Goal: Use online tool/utility: Utilize a website feature to perform a specific function

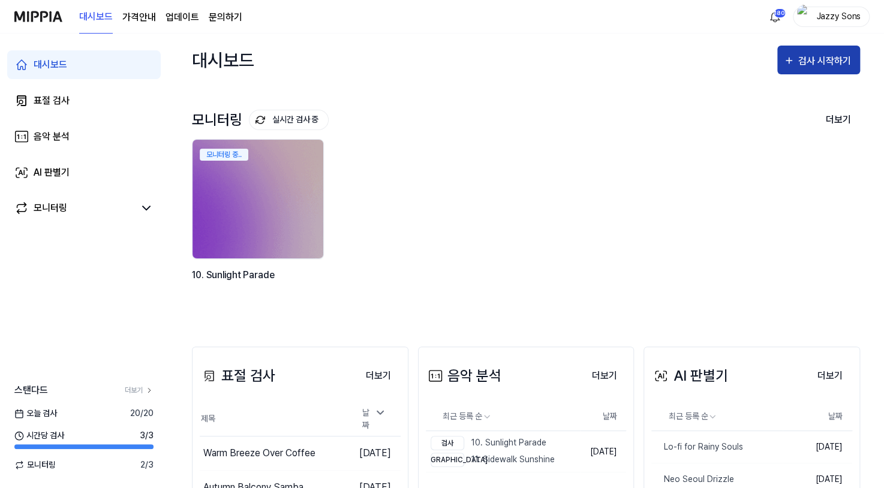
drag, startPoint x: 821, startPoint y: 62, endPoint x: 836, endPoint y: 68, distance: 15.6
click at [821, 62] on div "검사 시작하기" at bounding box center [826, 61] width 56 height 16
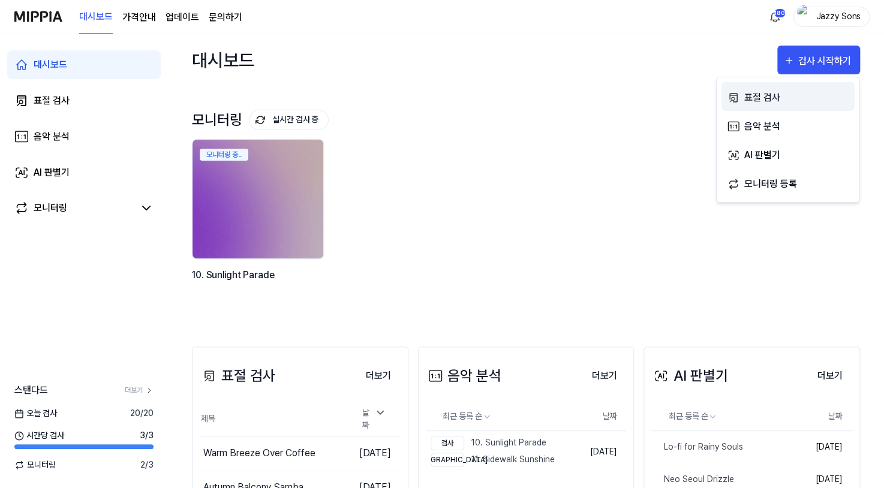
click at [739, 88] on button "표절 검사" at bounding box center [788, 96] width 133 height 29
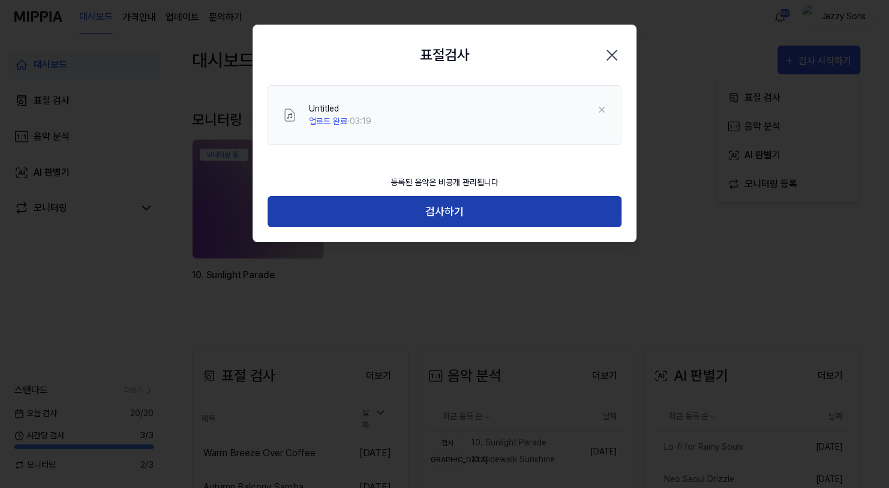
click at [478, 224] on button "검사하기" at bounding box center [445, 212] width 354 height 32
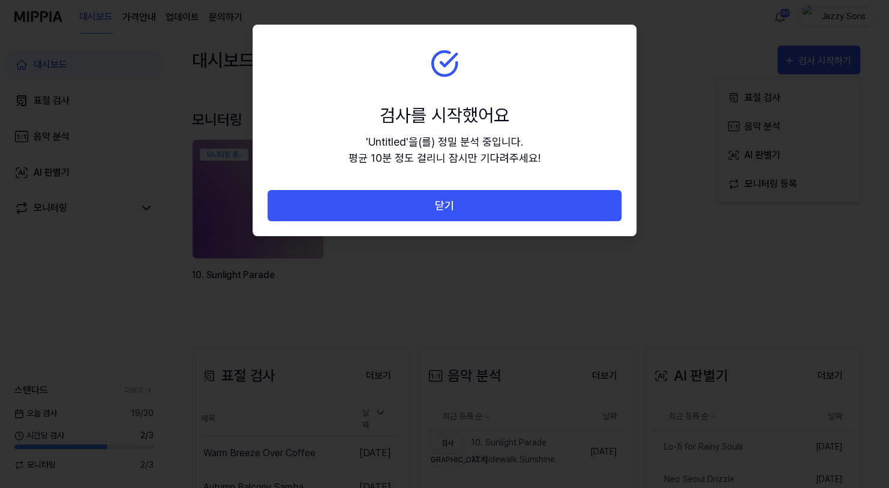
click at [482, 211] on button "닫기" at bounding box center [445, 206] width 354 height 32
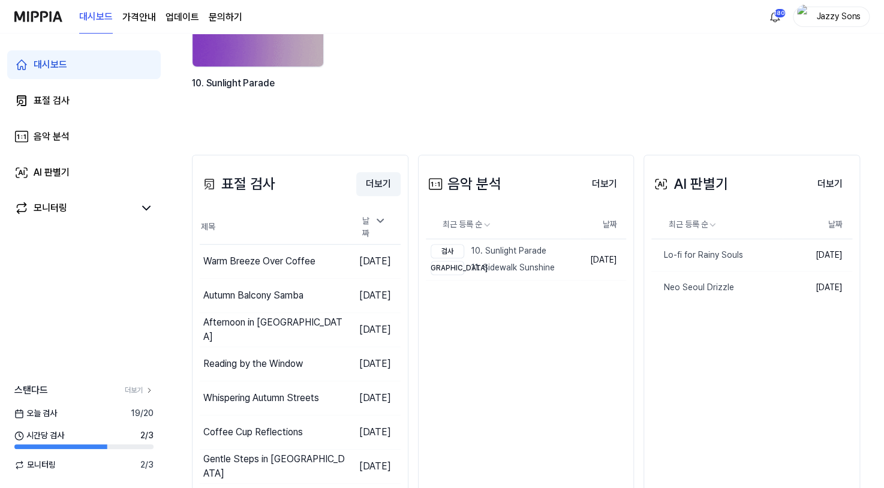
scroll to position [288, 0]
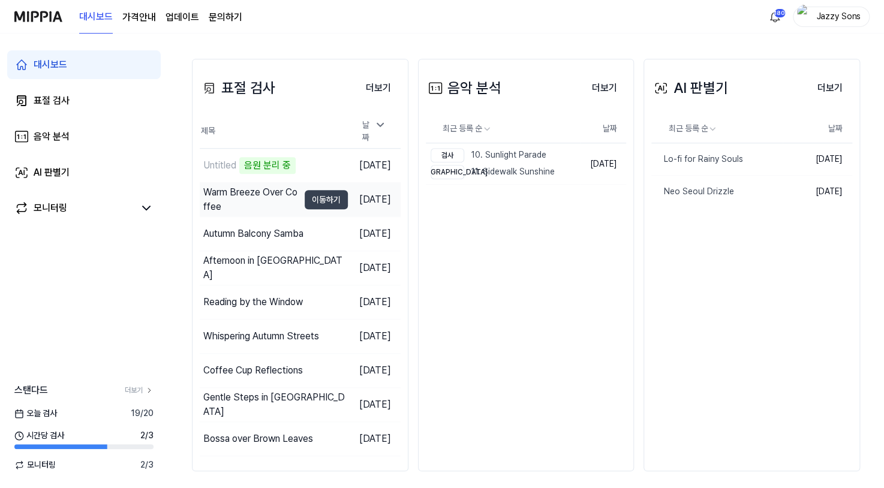
click at [242, 193] on div "Warm Breeze Over Coffee" at bounding box center [250, 199] width 95 height 29
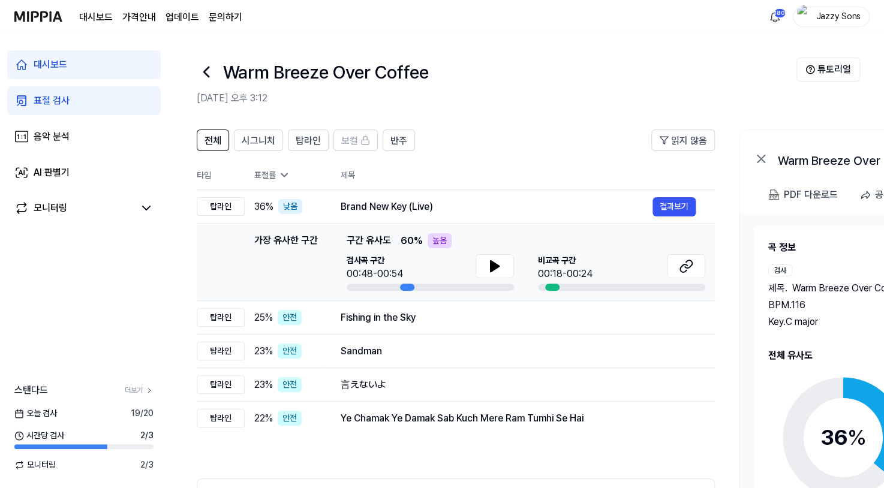
drag, startPoint x: 646, startPoint y: 283, endPoint x: 761, endPoint y: 292, distance: 115.5
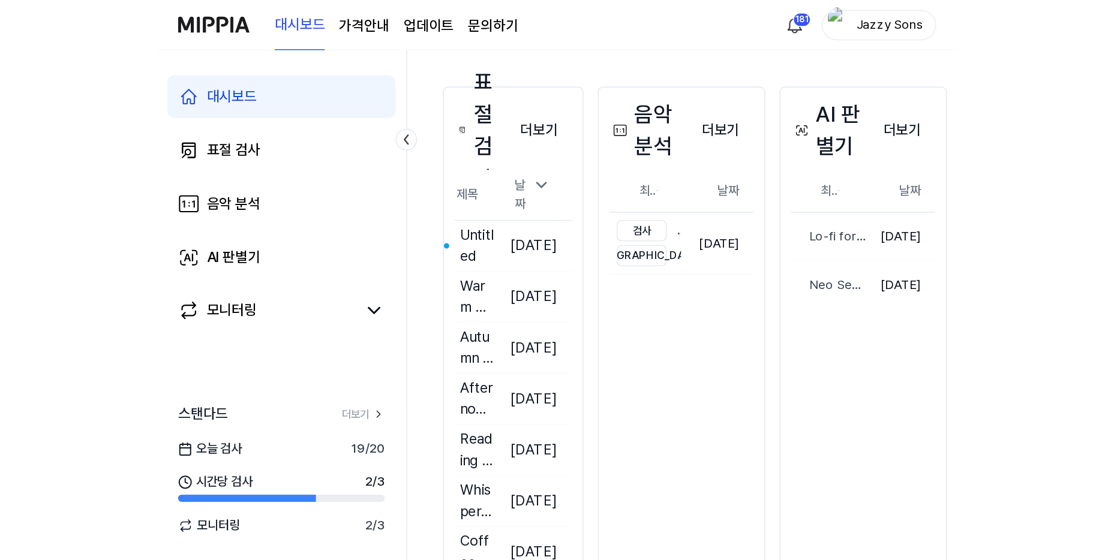
scroll to position [218, 0]
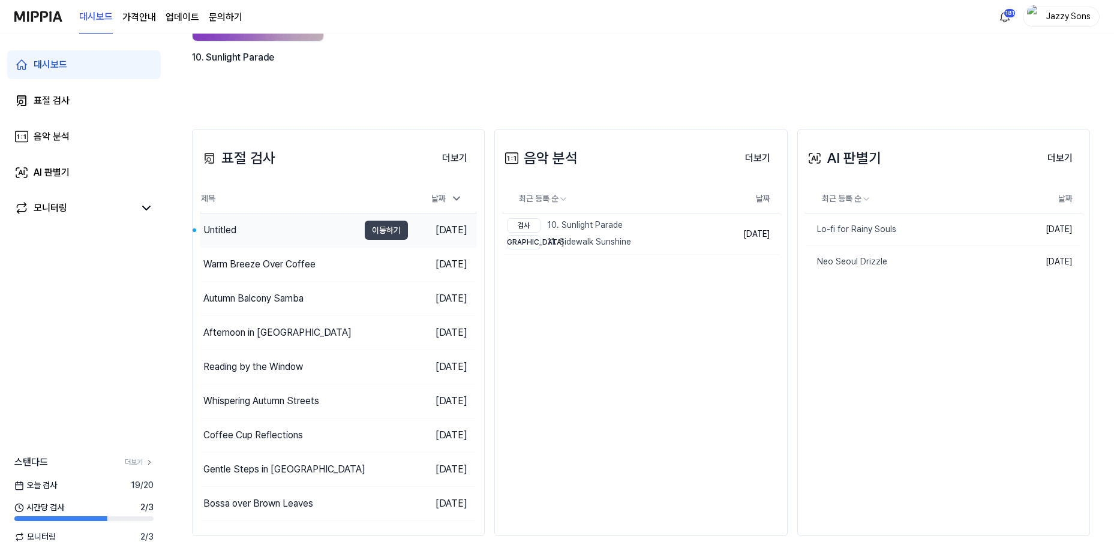
click at [236, 241] on div "Untitled" at bounding box center [279, 231] width 159 height 34
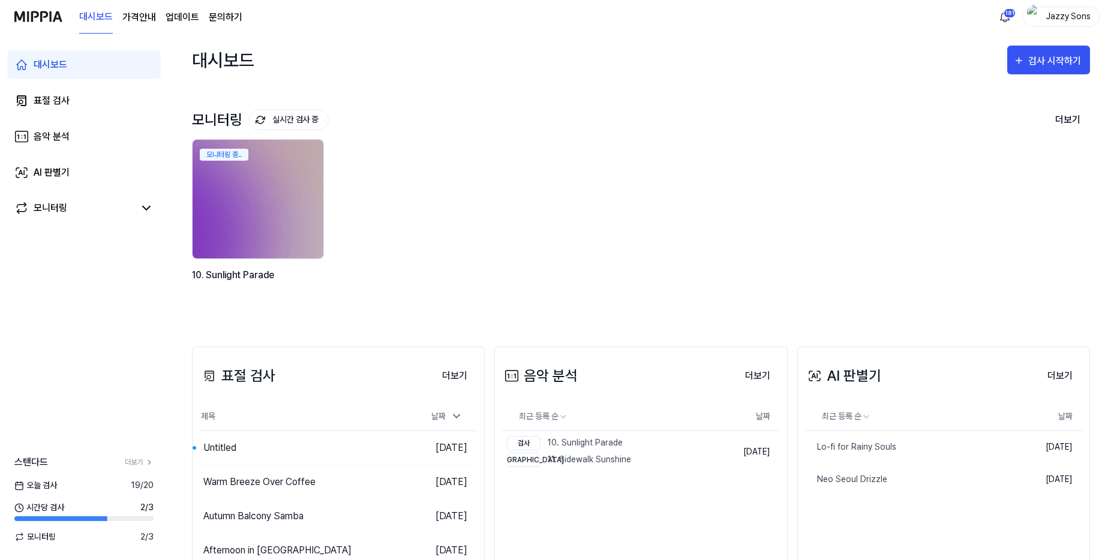
scroll to position [218, 0]
